Goal: Task Accomplishment & Management: Manage account settings

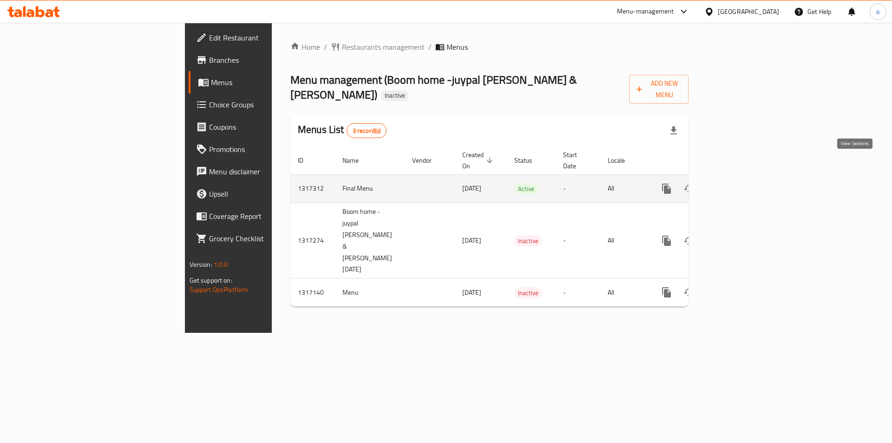
click at [738, 184] on icon "enhanced table" at bounding box center [734, 188] width 8 height 8
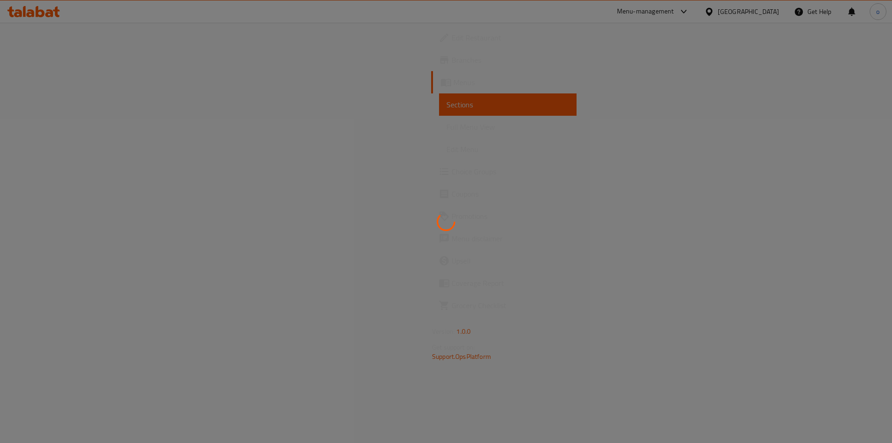
click at [45, 124] on div at bounding box center [446, 221] width 892 height 443
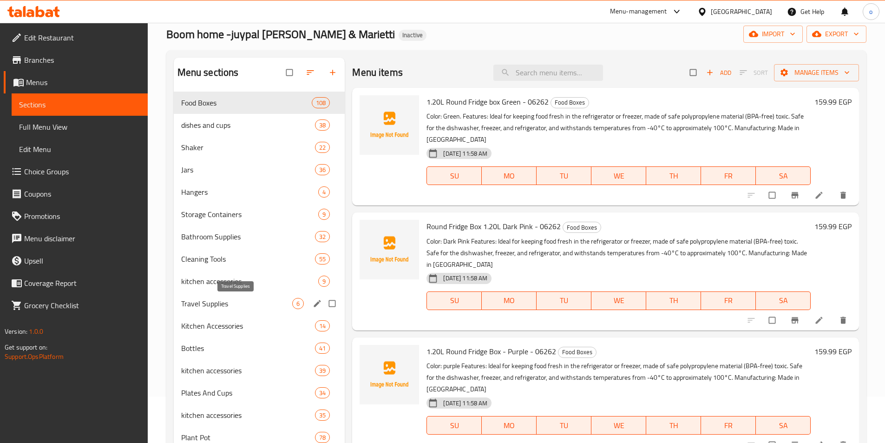
scroll to position [219, 0]
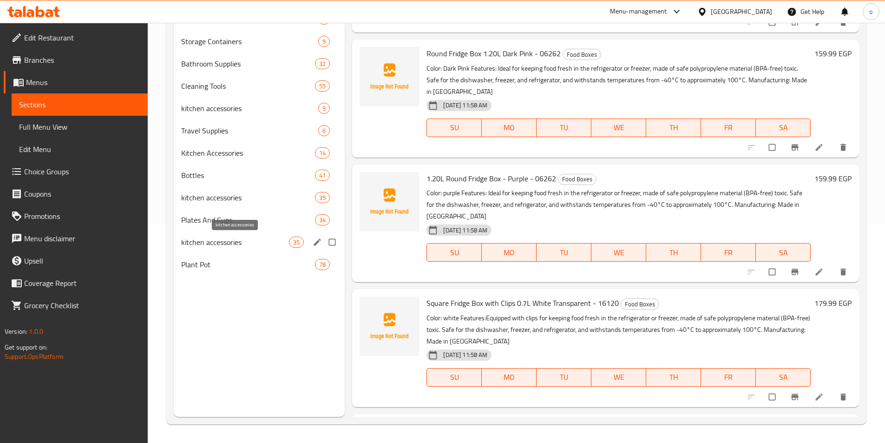
click at [229, 243] on span "kitchen accessories" at bounding box center [235, 242] width 108 height 11
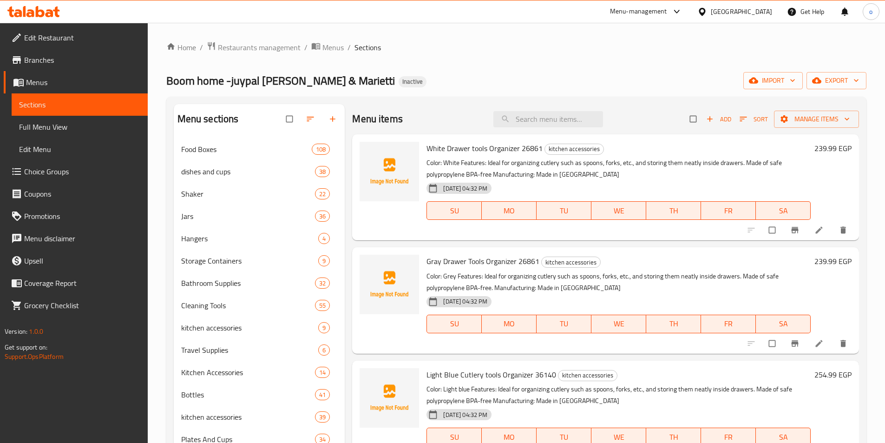
click at [66, 133] on link "Full Menu View" at bounding box center [80, 127] width 136 height 22
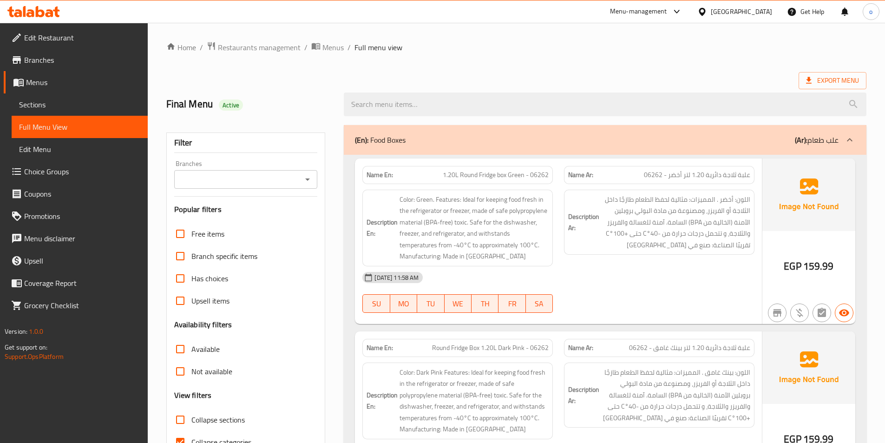
scroll to position [279, 0]
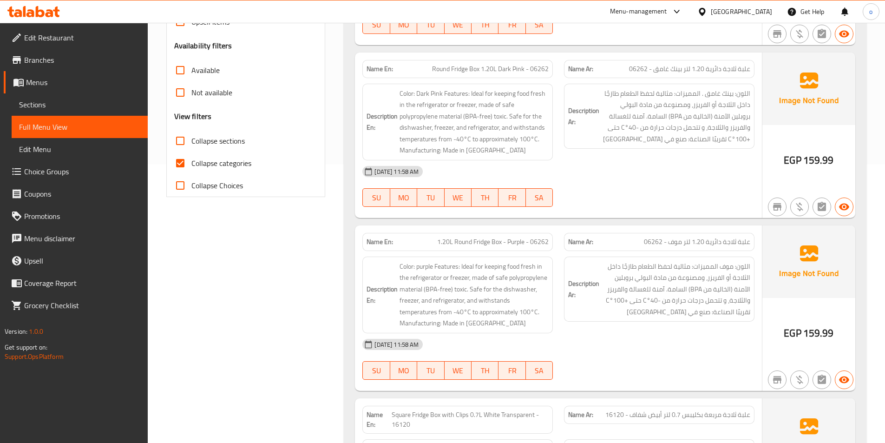
click at [180, 163] on input "Collapse categories" at bounding box center [180, 163] width 22 height 22
checkbox input "false"
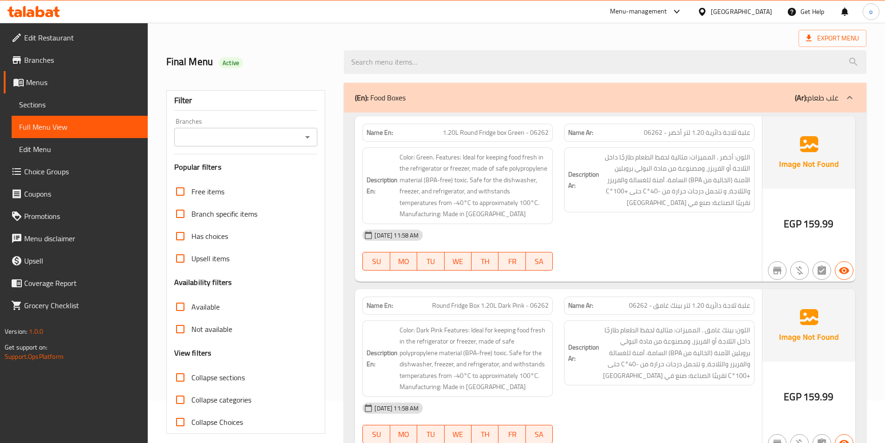
scroll to position [0, 0]
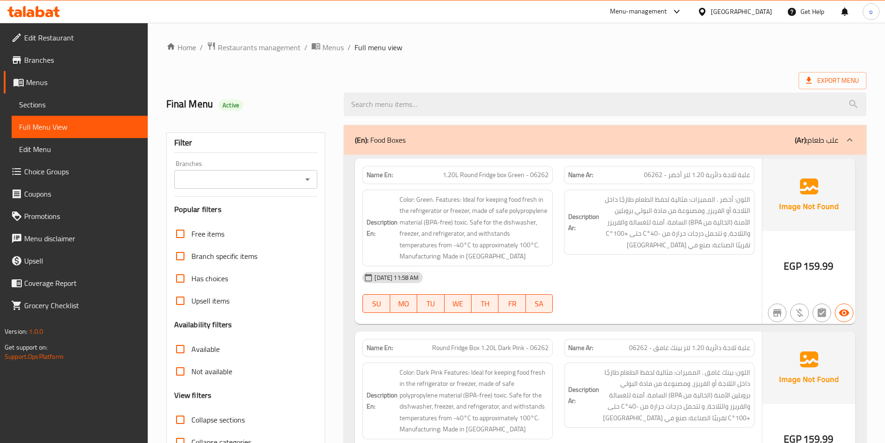
click at [69, 106] on span "Sections" at bounding box center [79, 104] width 121 height 11
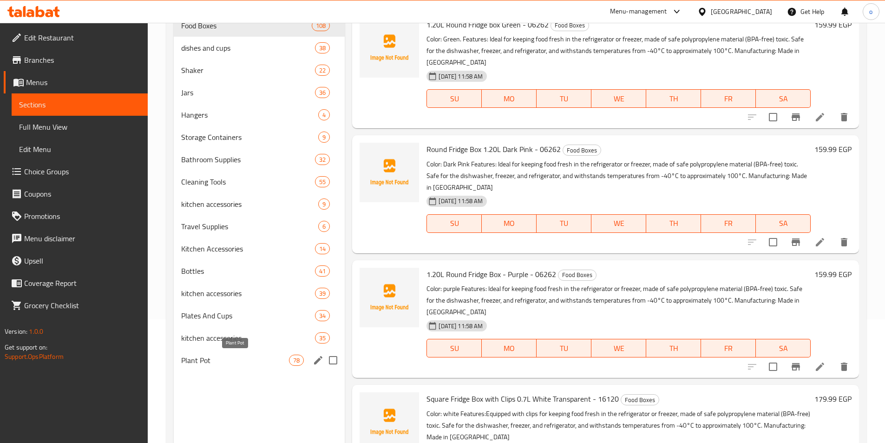
scroll to position [186, 0]
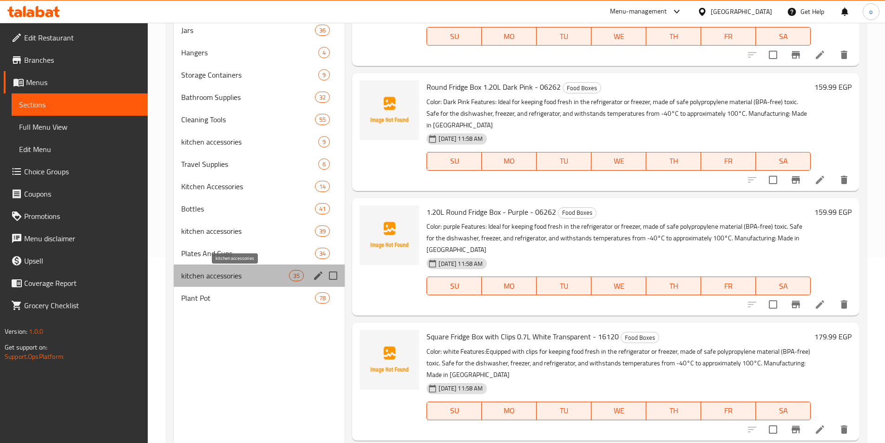
click at [227, 275] on span "kitchen accessories" at bounding box center [235, 275] width 108 height 11
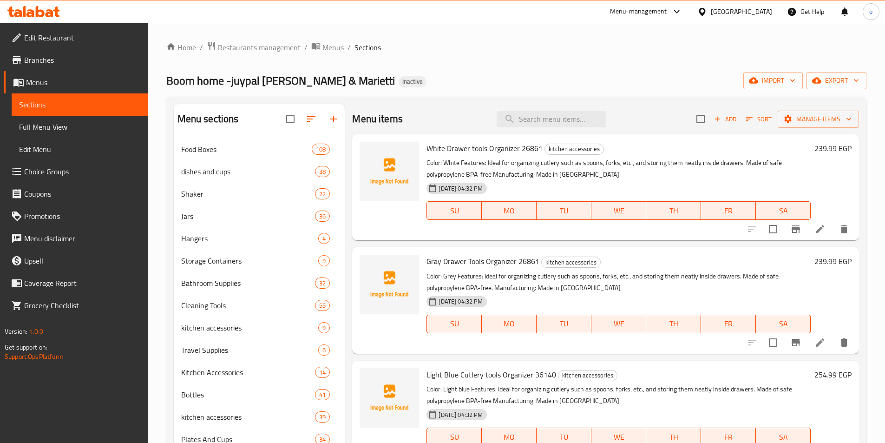
click at [66, 125] on span "Full Menu View" at bounding box center [79, 126] width 121 height 11
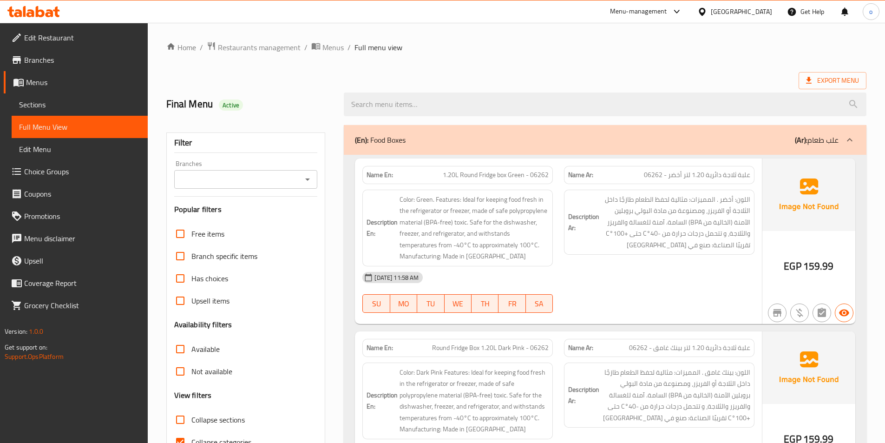
click at [850, 138] on icon at bounding box center [850, 139] width 6 height 3
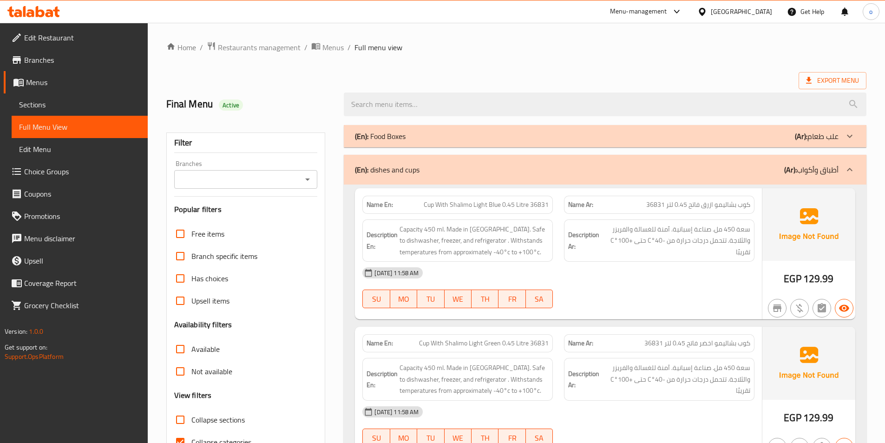
click at [851, 168] on icon at bounding box center [849, 169] width 11 height 11
click at [847, 171] on icon at bounding box center [849, 169] width 11 height 11
click at [849, 135] on icon at bounding box center [849, 136] width 11 height 11
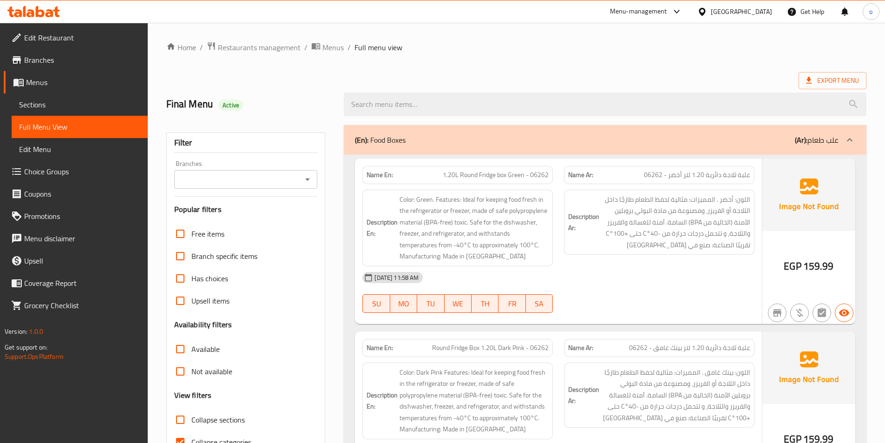
click at [182, 431] on input "Collapse categories" at bounding box center [180, 442] width 22 height 22
checkbox input "false"
click at [453, 148] on div "(En): Food Boxes (Ar): علب طعام" at bounding box center [605, 140] width 523 height 30
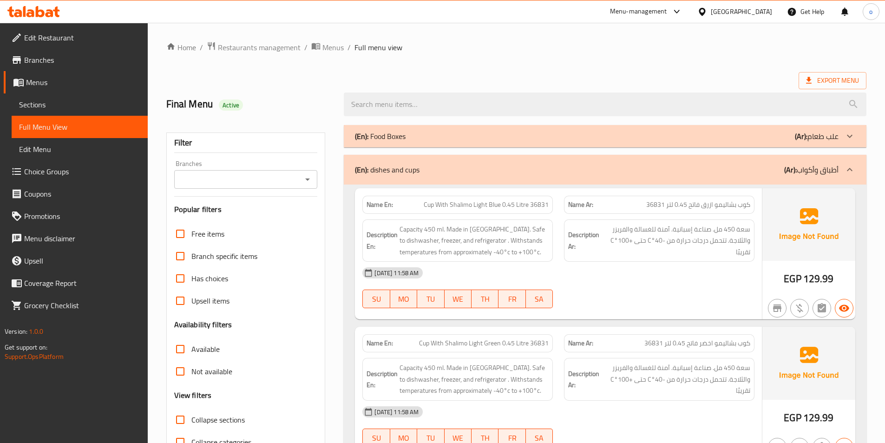
click at [848, 139] on icon at bounding box center [849, 136] width 11 height 11
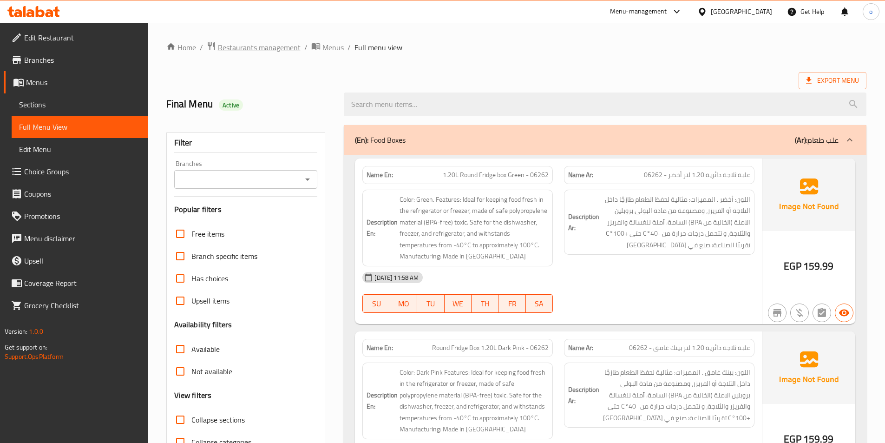
click at [271, 48] on span "Restaurants management" at bounding box center [259, 47] width 83 height 11
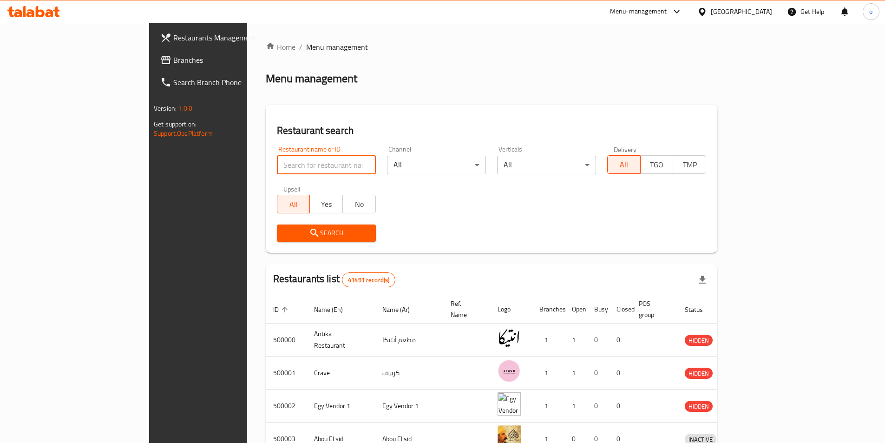
click at [290, 171] on input "search" at bounding box center [326, 165] width 99 height 19
paste input "780588"
type input "780588"
click button "Search" at bounding box center [326, 232] width 99 height 17
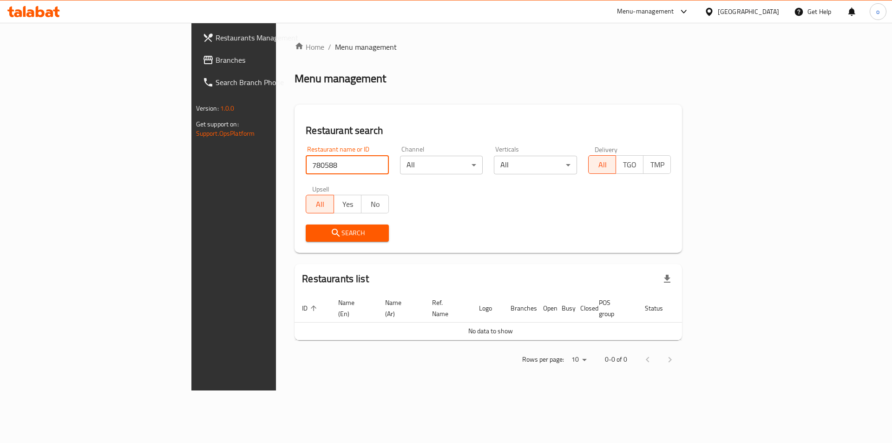
click at [34, 13] on icon at bounding box center [30, 13] width 8 height 8
